Goal: Find specific page/section: Find specific page/section

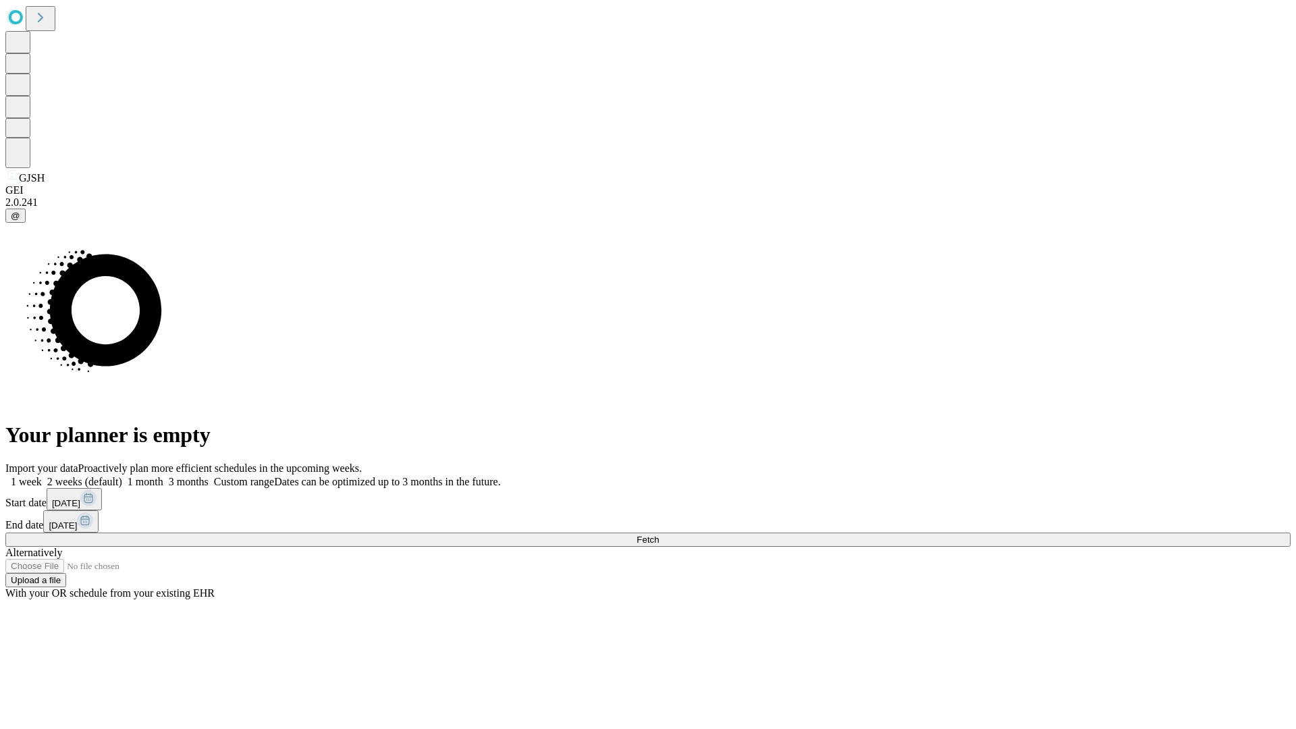
click at [659, 534] on span "Fetch" at bounding box center [647, 539] width 22 height 10
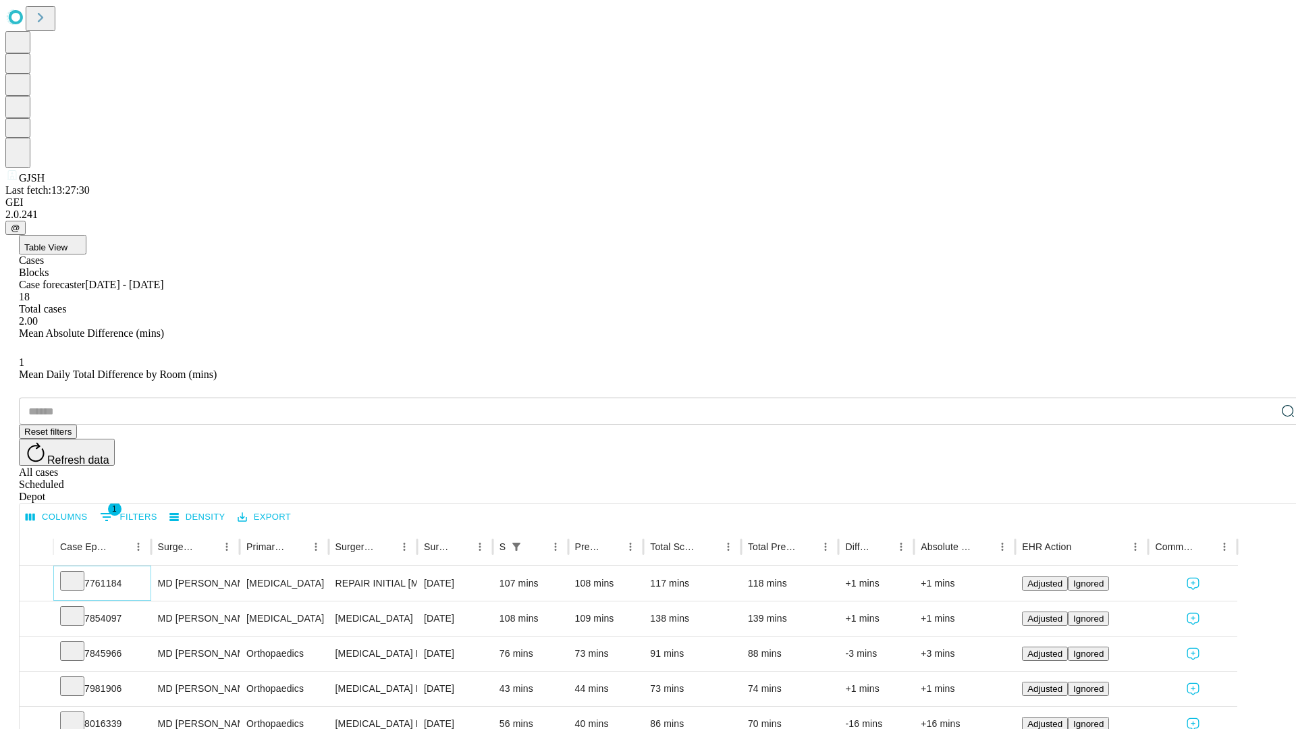
click at [79, 573] on icon at bounding box center [71, 579] width 13 height 13
